Goal: Task Accomplishment & Management: Manage account settings

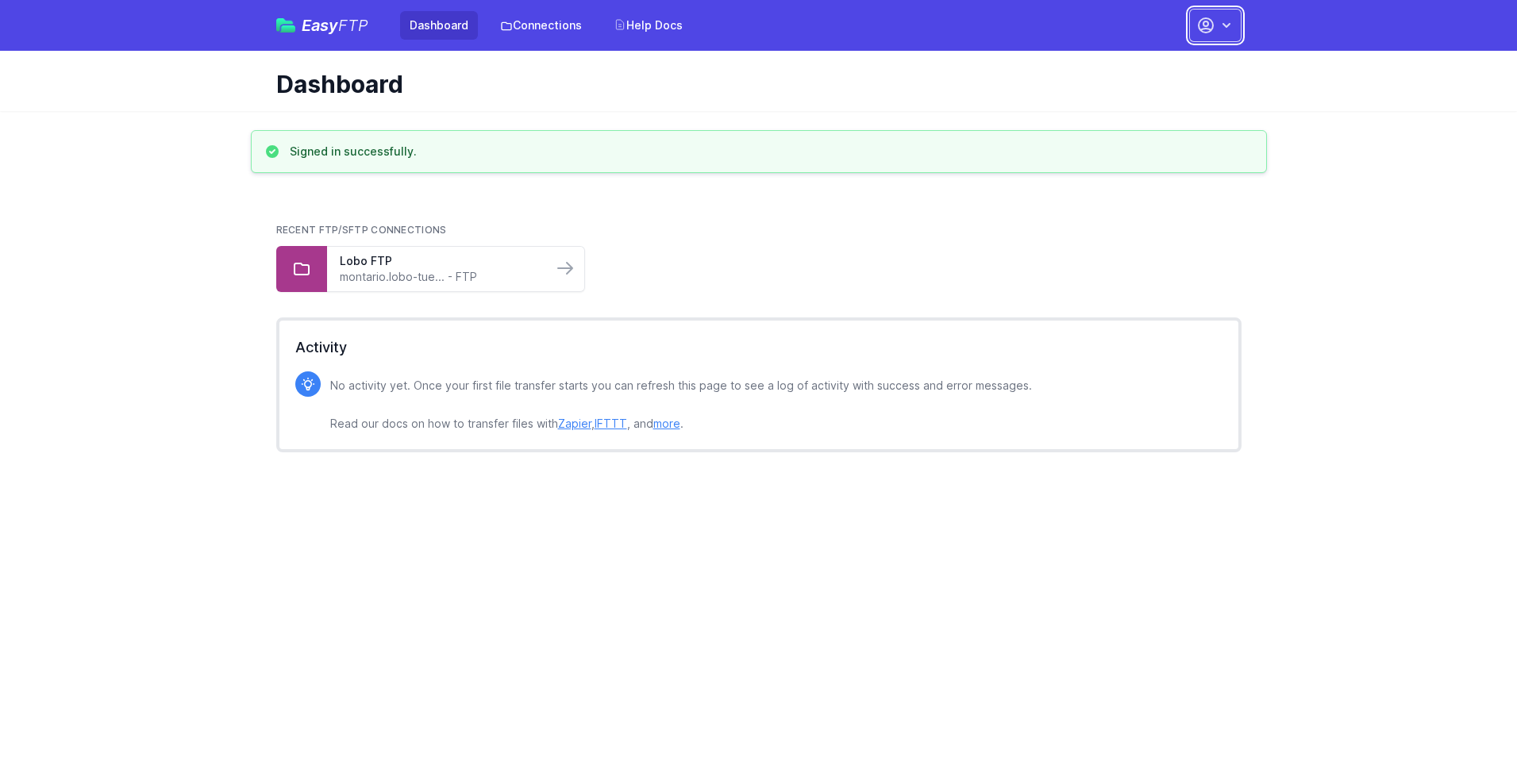
click at [1216, 25] on button "button" at bounding box center [1216, 25] width 52 height 33
click at [1165, 66] on link "Account Settings" at bounding box center [1164, 65] width 152 height 28
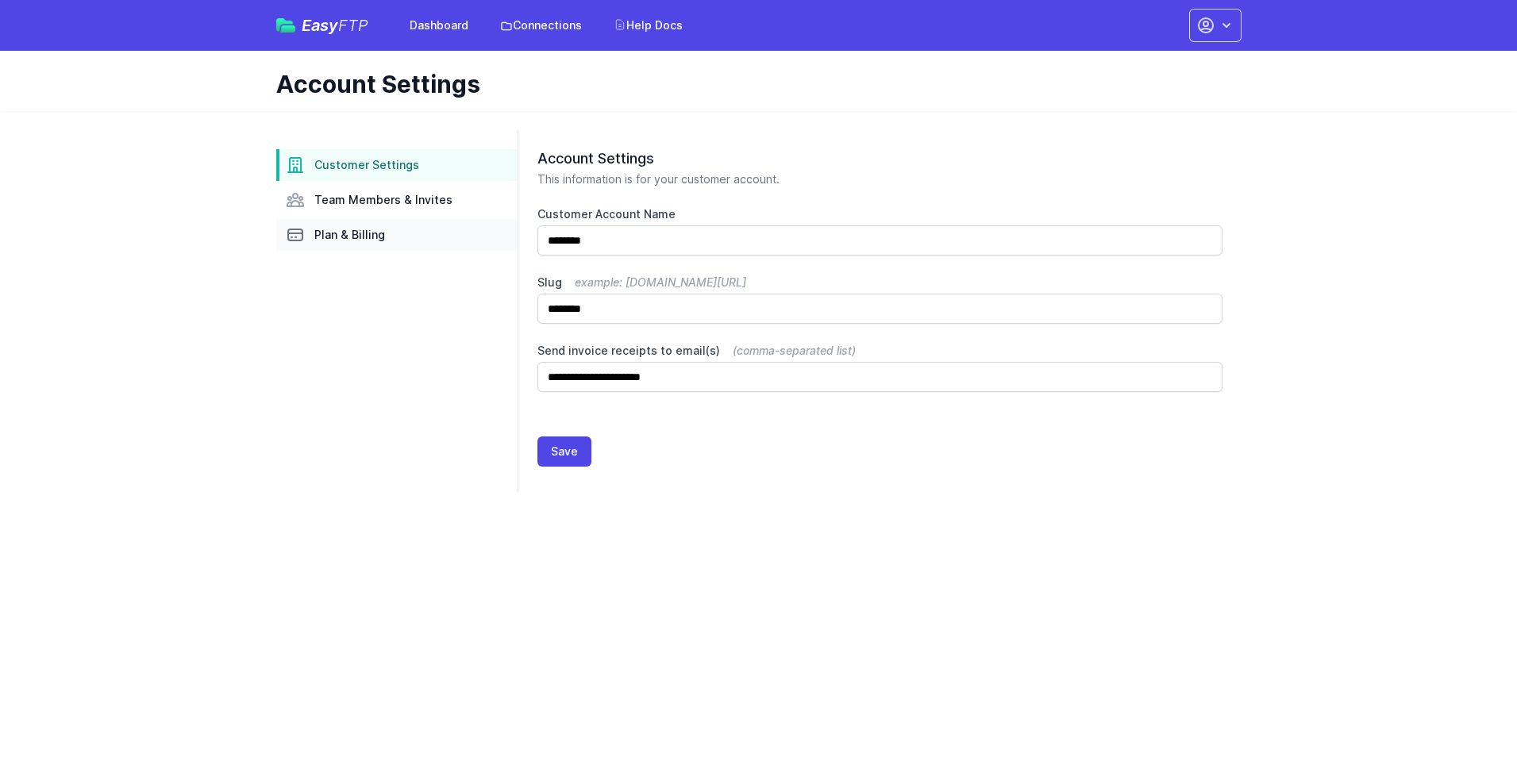
click at [396, 235] on link "Plan & Billing" at bounding box center [396, 235] width 241 height 32
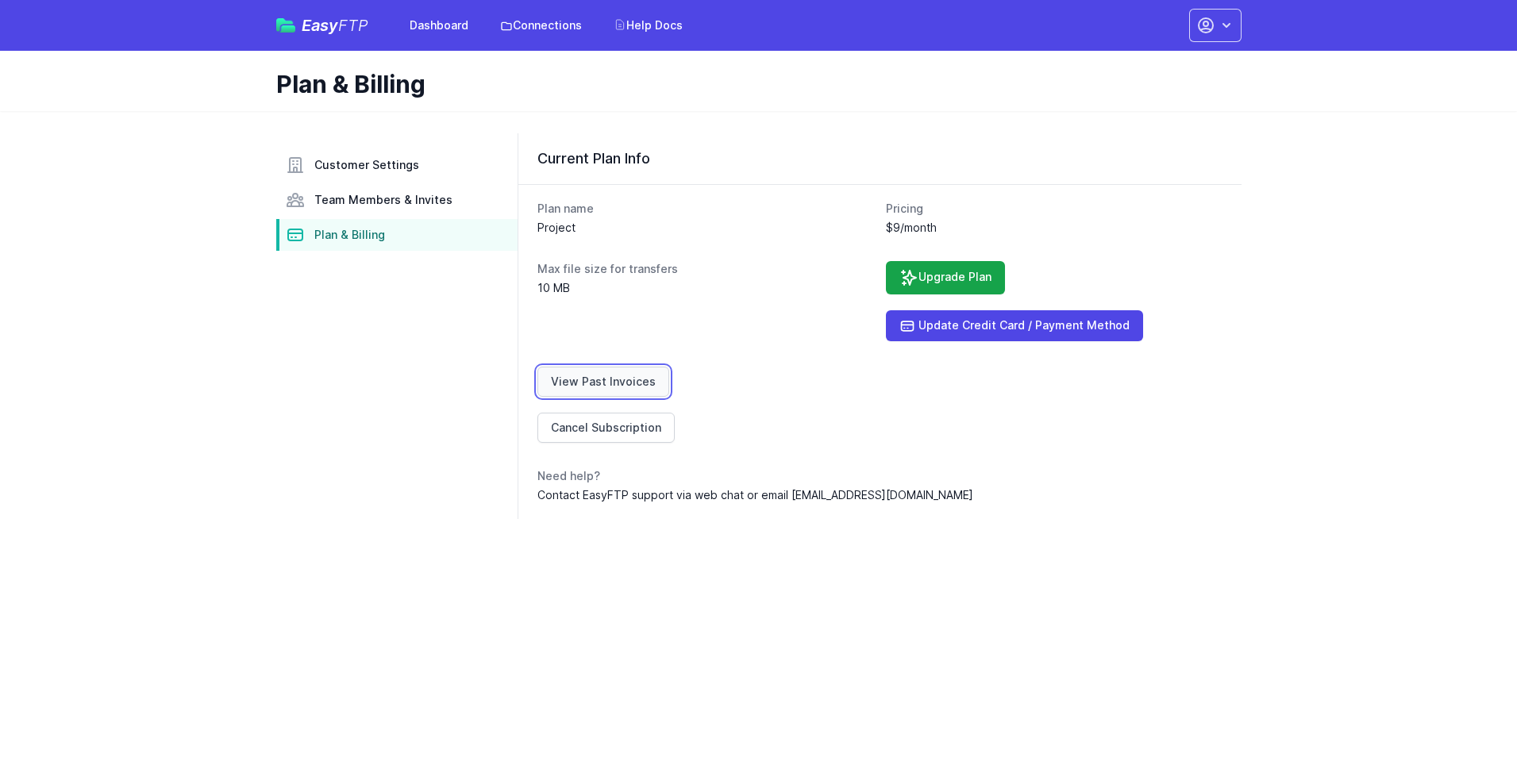
click at [600, 382] on link "View Past Invoices" at bounding box center [603, 381] width 132 height 30
